Goal: Navigation & Orientation: Find specific page/section

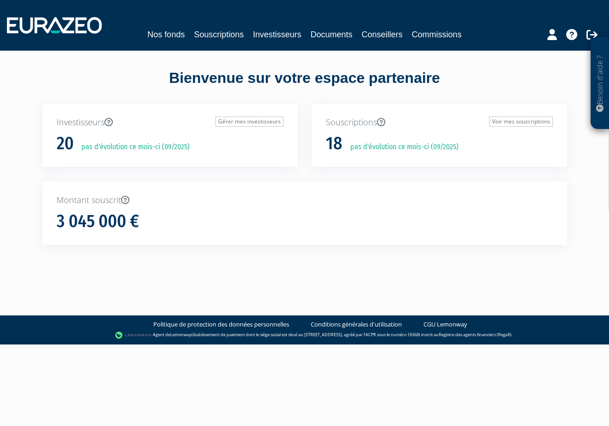
click at [160, 32] on link "Nos fonds" at bounding box center [165, 34] width 37 height 13
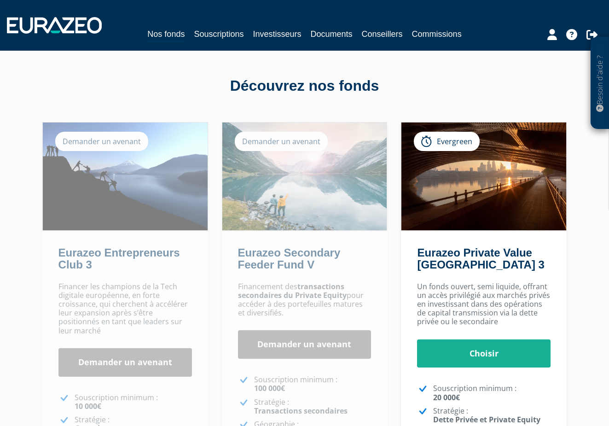
click at [218, 36] on link "Souscriptions" at bounding box center [219, 34] width 50 height 13
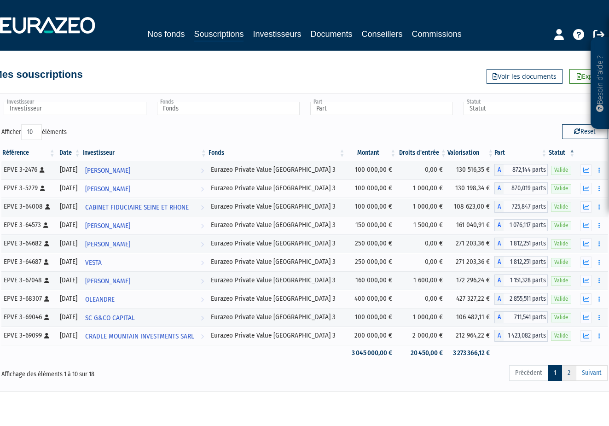
click at [567, 374] on link "2" at bounding box center [568, 373] width 15 height 16
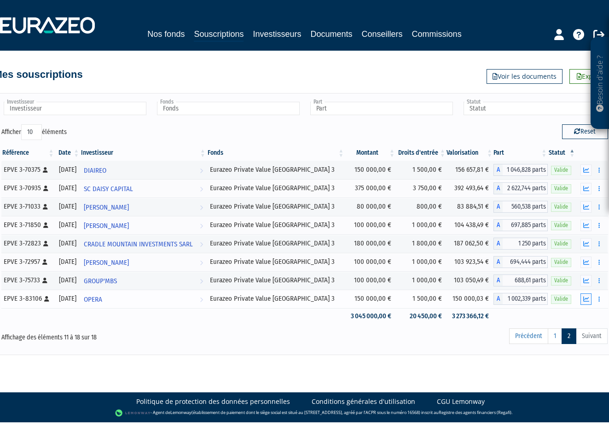
click at [588, 297] on icon "button" at bounding box center [586, 299] width 6 height 6
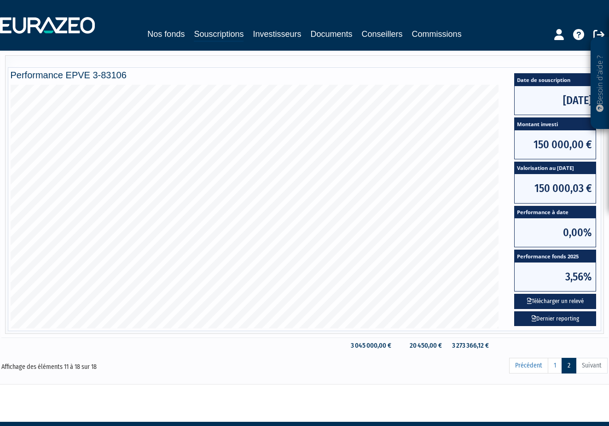
scroll to position [273, 0]
